Goal: Task Accomplishment & Management: Use online tool/utility

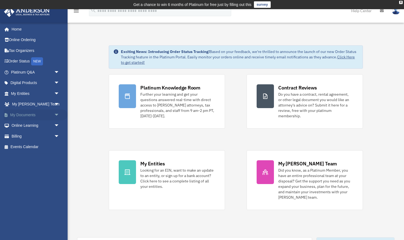
click at [23, 113] on link "My Documents arrow_drop_down" at bounding box center [36, 115] width 64 height 11
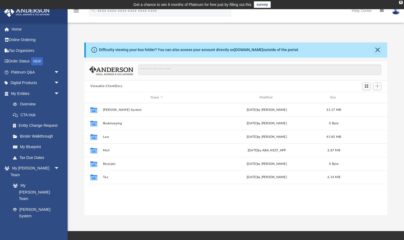
scroll to position [123, 303]
click at [377, 86] on span "Add" at bounding box center [377, 86] width 5 height 5
click at [368, 96] on li "Upload" at bounding box center [369, 97] width 17 height 6
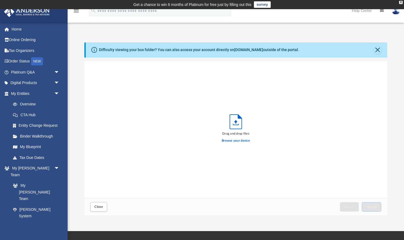
scroll to position [137, 303]
click at [234, 140] on label "Browse your device" at bounding box center [236, 141] width 28 height 5
click at [0, 0] on input "Browse your device" at bounding box center [0, 0] width 0 height 0
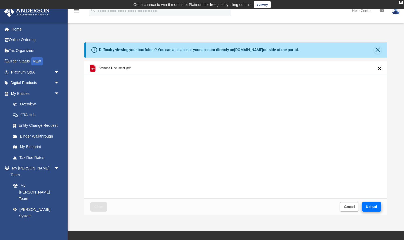
click at [372, 207] on span "Upload" at bounding box center [371, 206] width 11 height 3
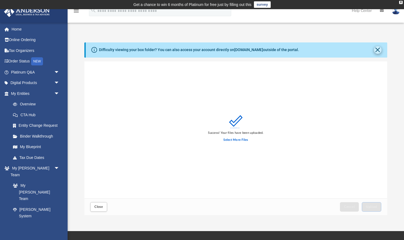
click at [379, 48] on button "Close" at bounding box center [378, 50] width 8 height 8
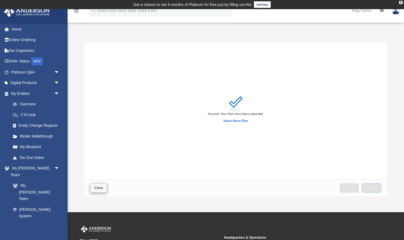
click at [98, 187] on span "Close" at bounding box center [98, 188] width 9 height 3
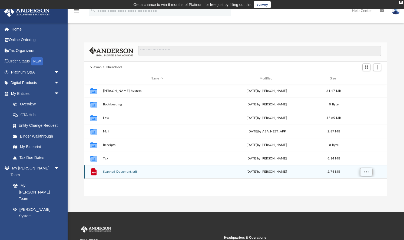
click at [368, 172] on span "More options" at bounding box center [367, 172] width 4 height 3
click at [124, 172] on button "Scanned Document.pdf" at bounding box center [157, 173] width 108 height 4
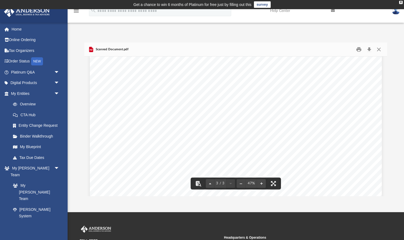
scroll to position [943, 0]
